Goal: Task Accomplishment & Management: Manage account settings

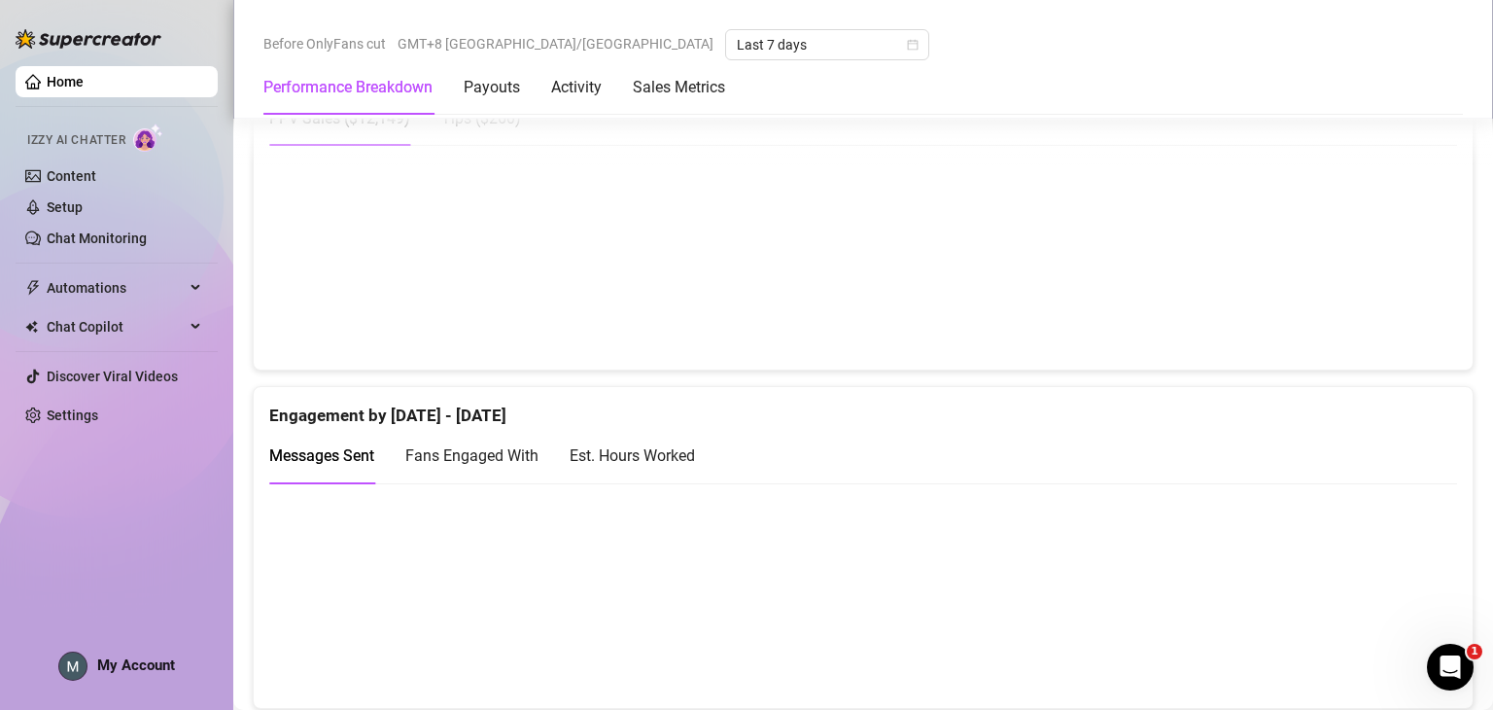
scroll to position [1166, 0]
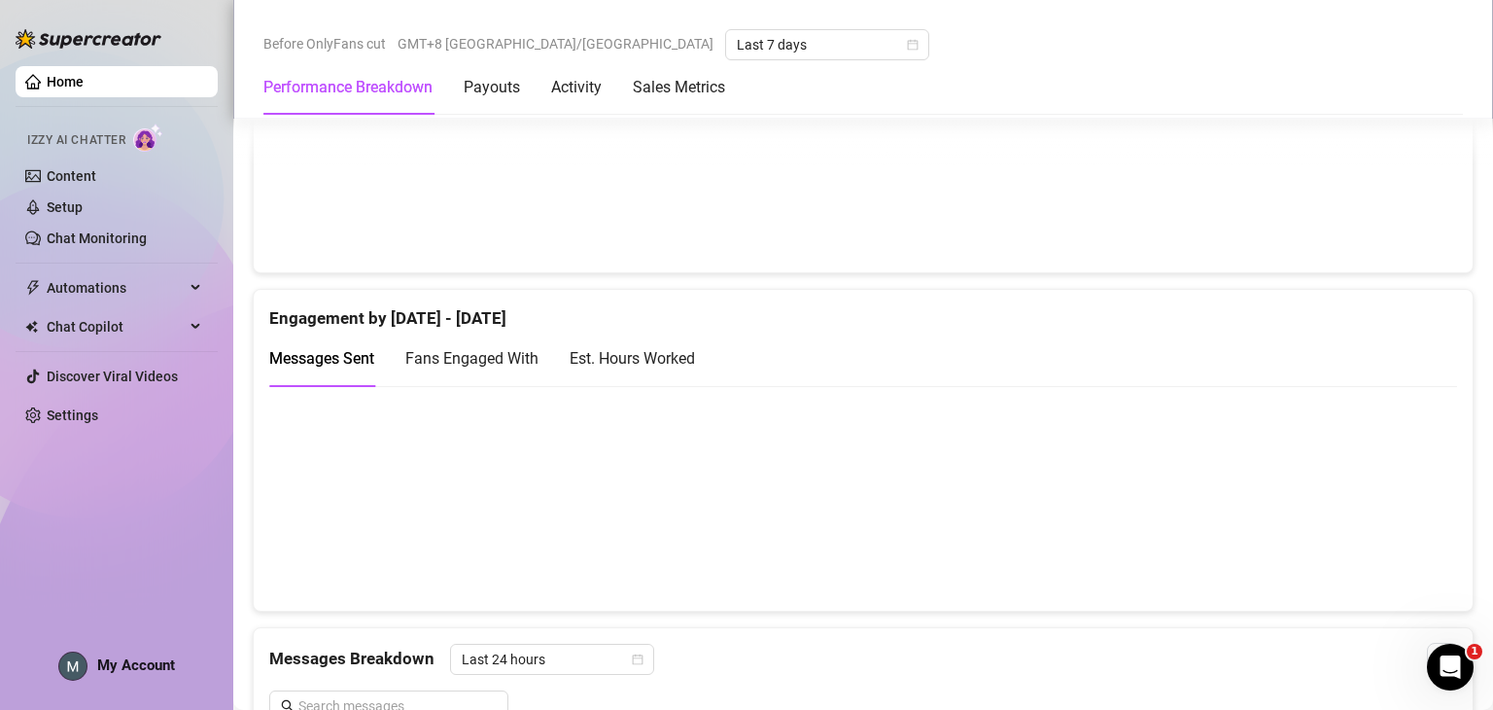
click at [93, 680] on div "Home Izzy AI Chatter Content Setup Chat Monitoring Automations Chat Copilot Dis…" at bounding box center [117, 346] width 202 height 692
click at [133, 660] on span "My Account" at bounding box center [136, 664] width 78 height 17
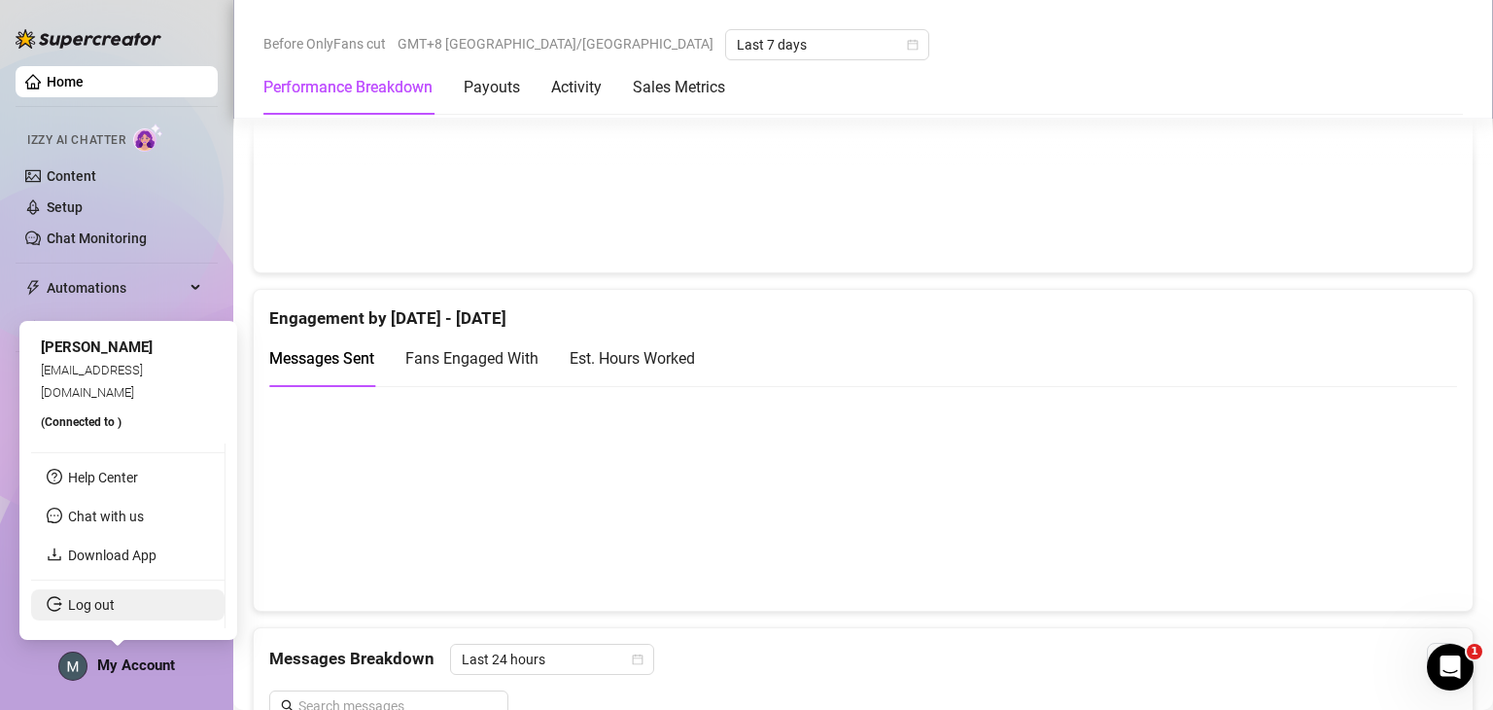
click at [115, 609] on link "Log out" at bounding box center [91, 605] width 47 height 16
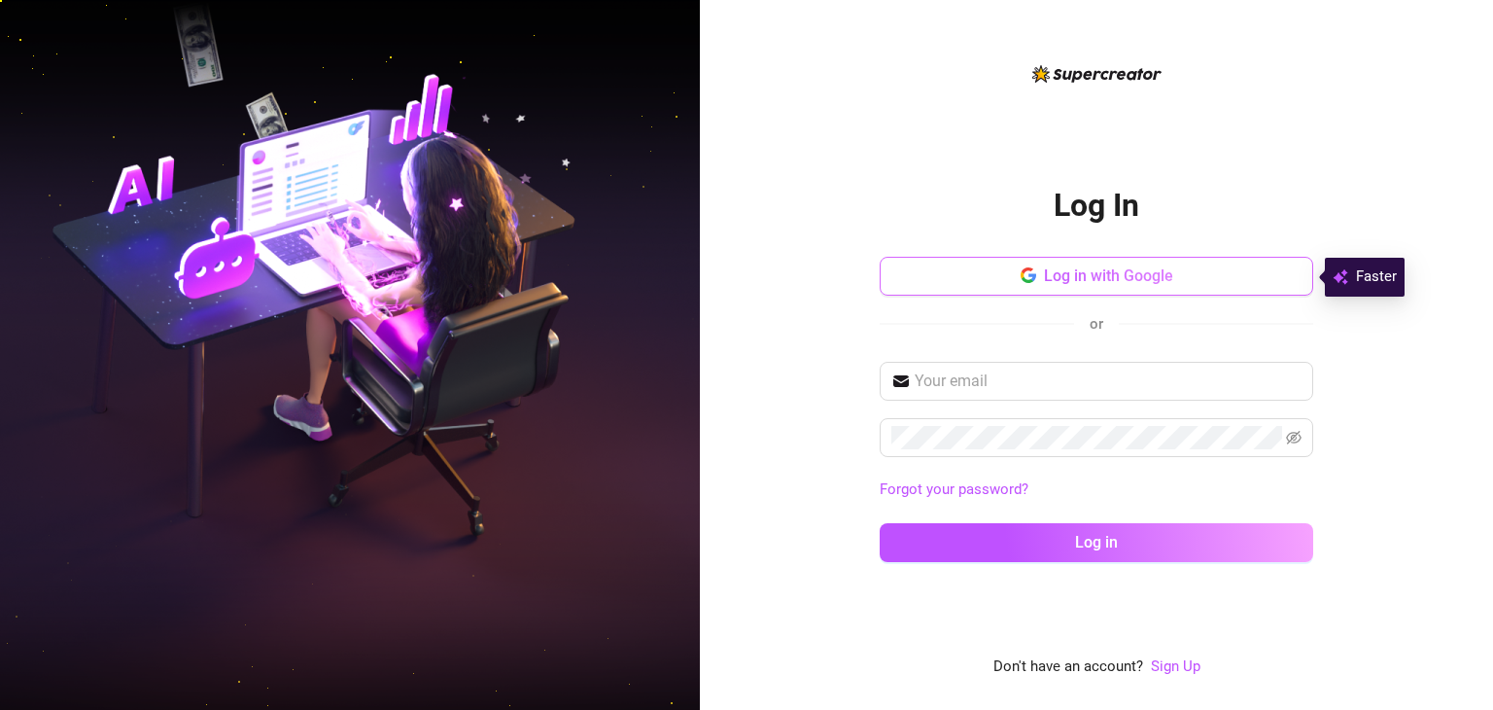
click at [1153, 292] on button "Log in with Google" at bounding box center [1096, 276] width 433 height 39
